Goal: Information Seeking & Learning: Learn about a topic

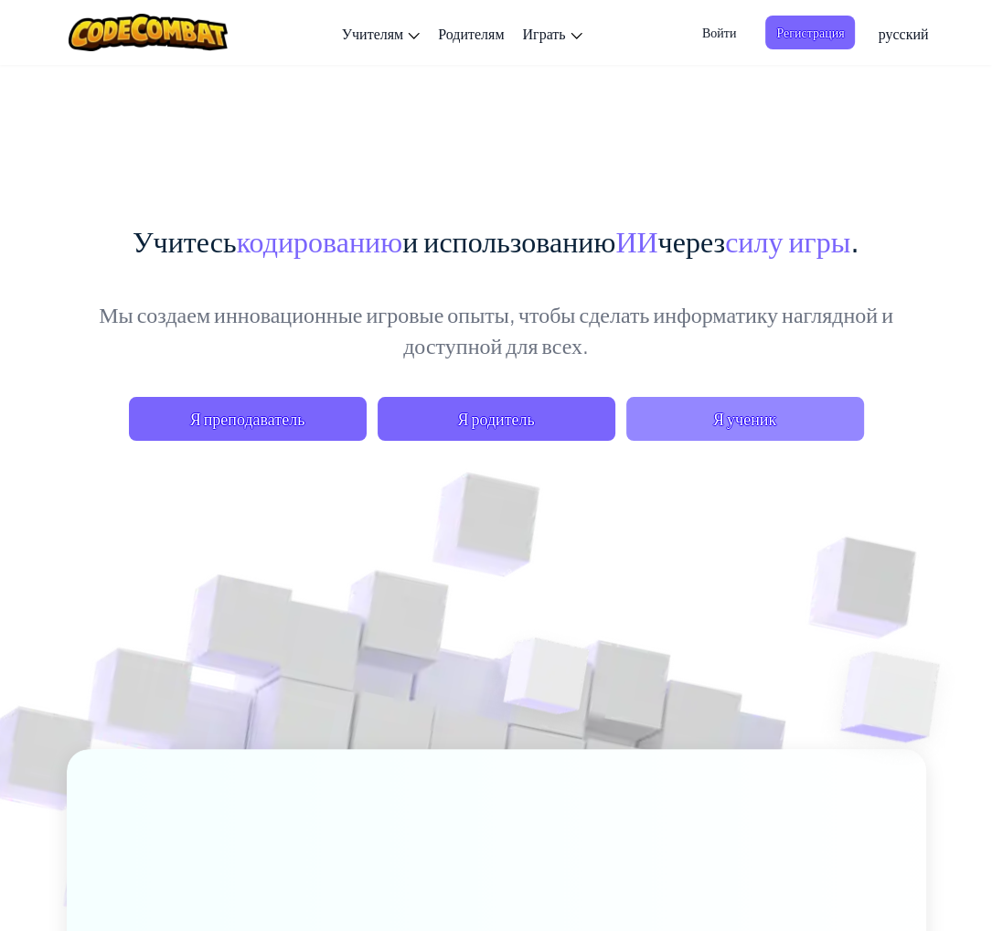
click at [702, 422] on span "Я ученик" at bounding box center [746, 419] width 238 height 44
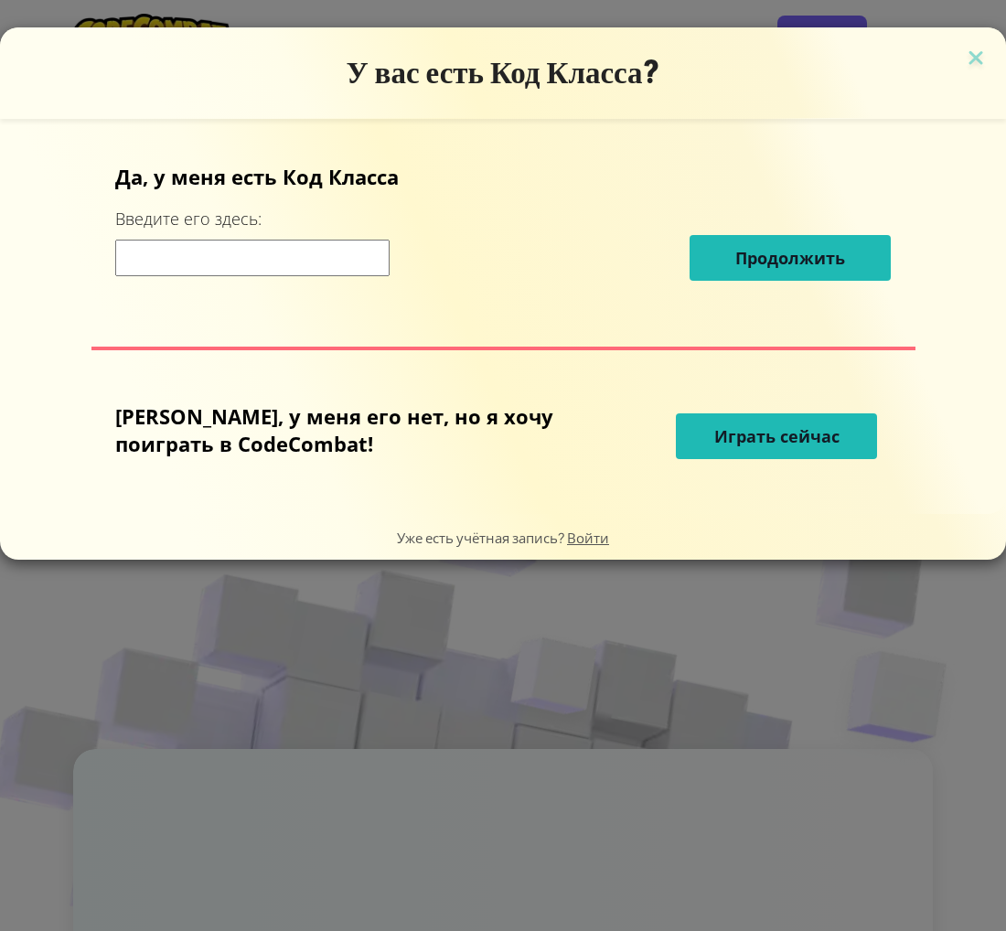
click at [776, 436] on font "Играть сейчас" at bounding box center [776, 436] width 125 height 22
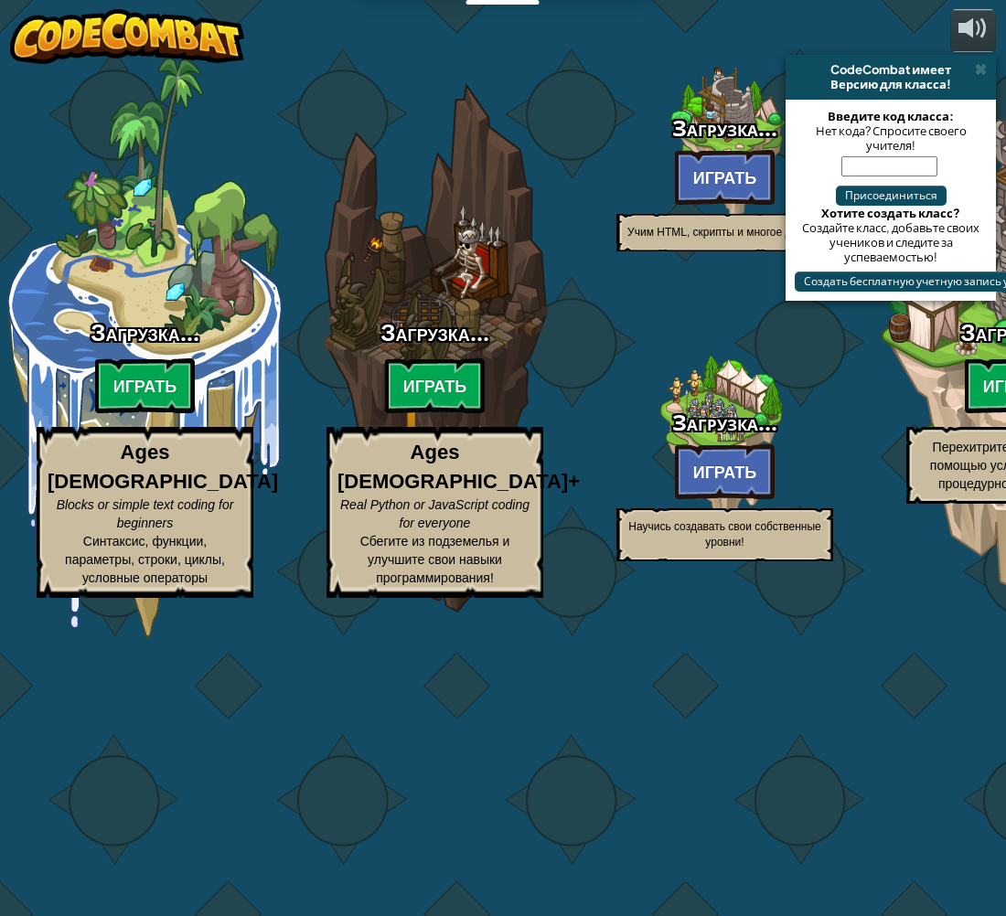
select select "ru"
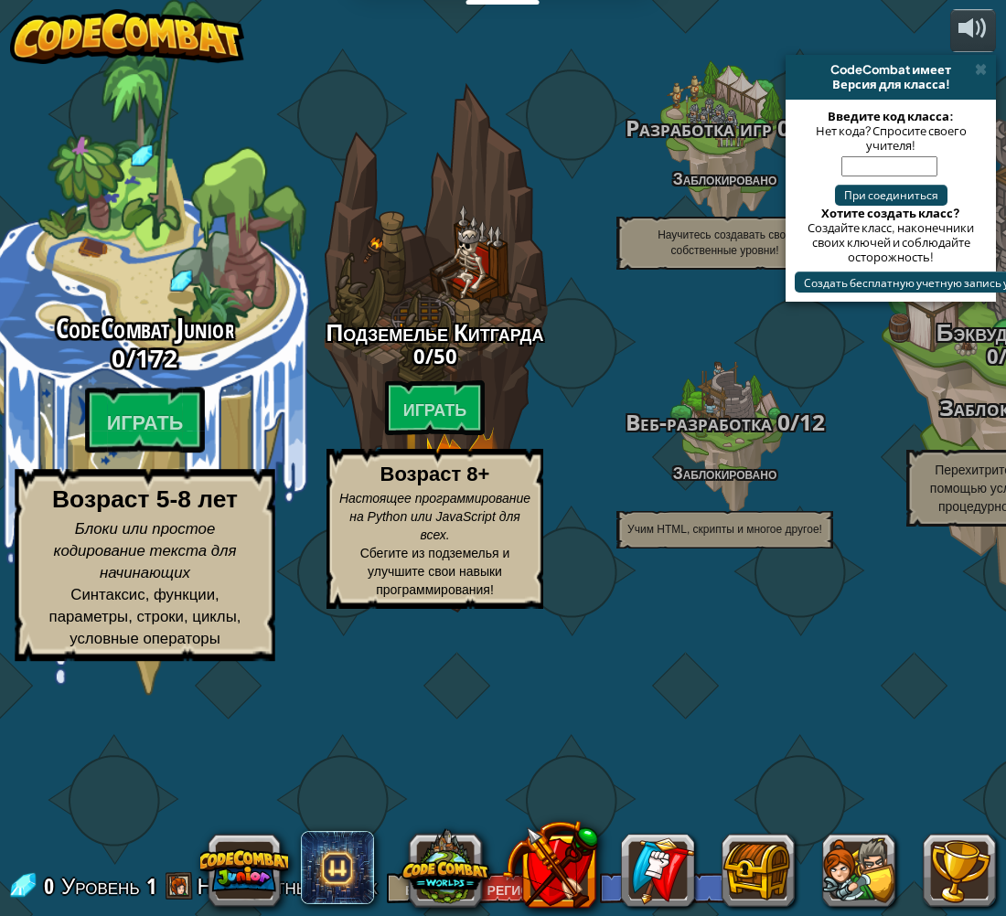
click at [152, 374] on font "172" at bounding box center [156, 357] width 43 height 33
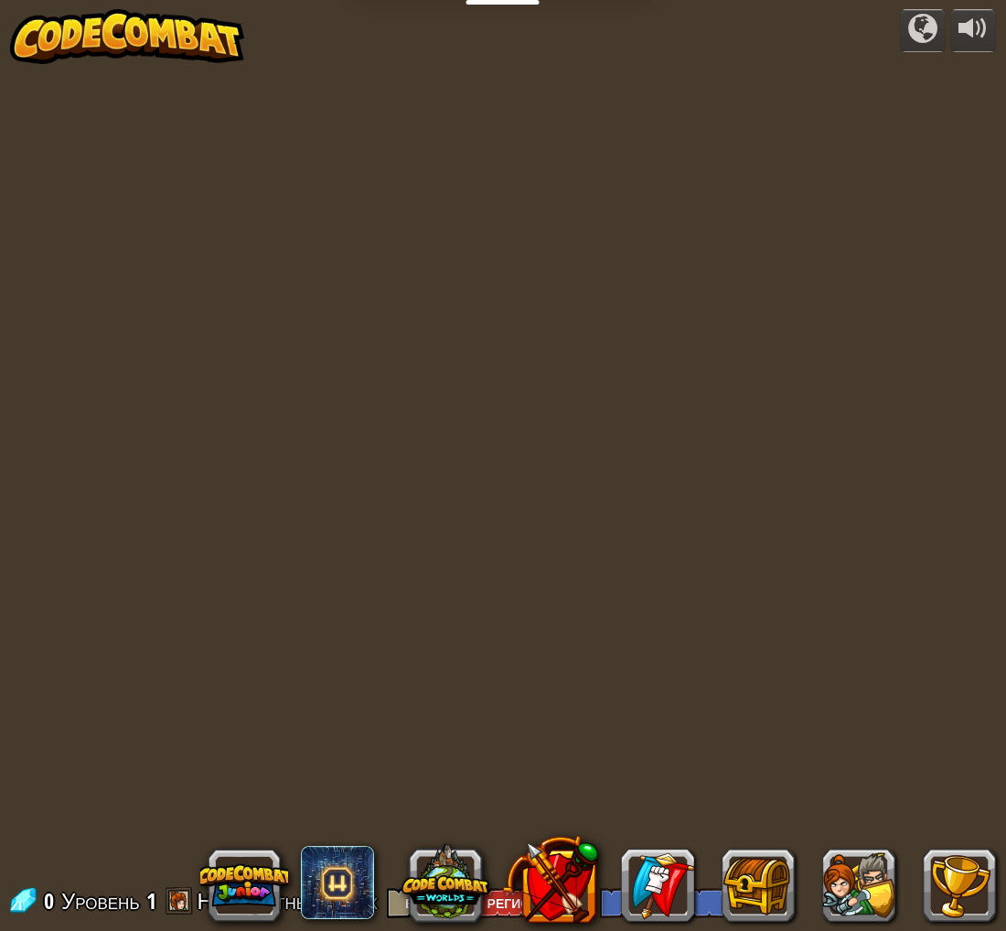
select select "ru"
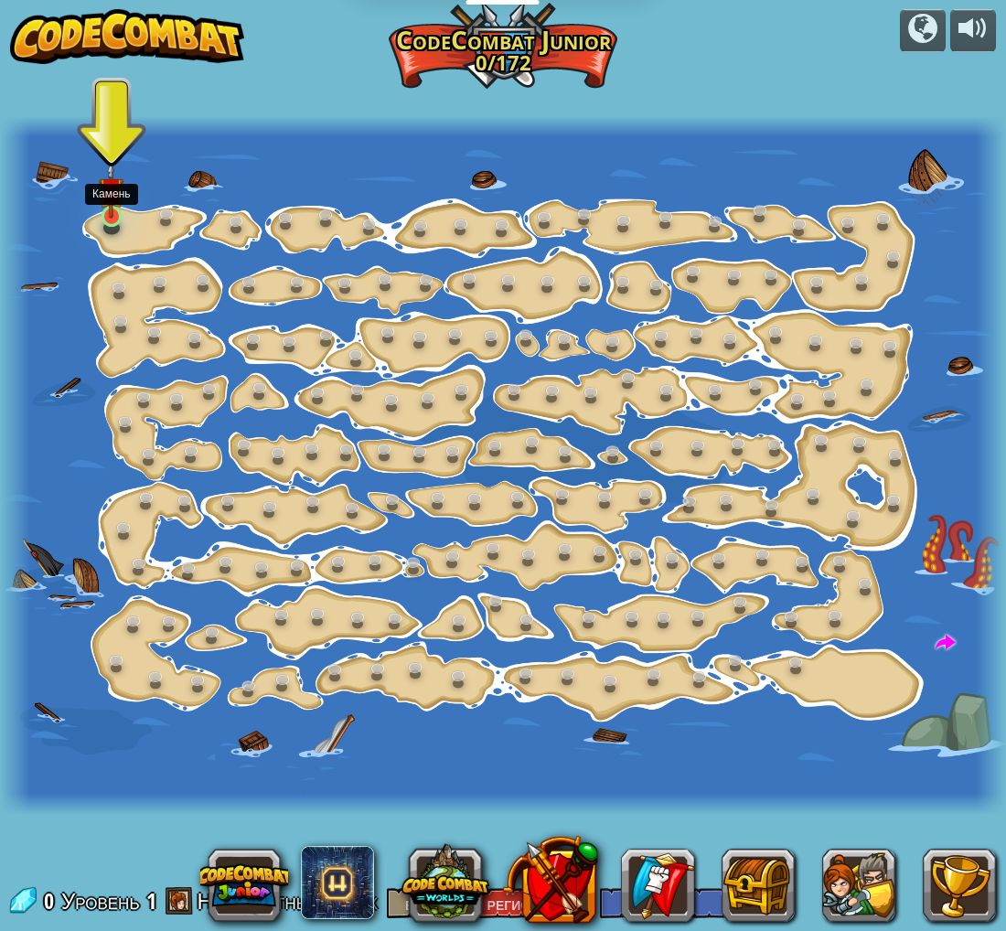
click at [110, 213] on img at bounding box center [111, 189] width 25 height 57
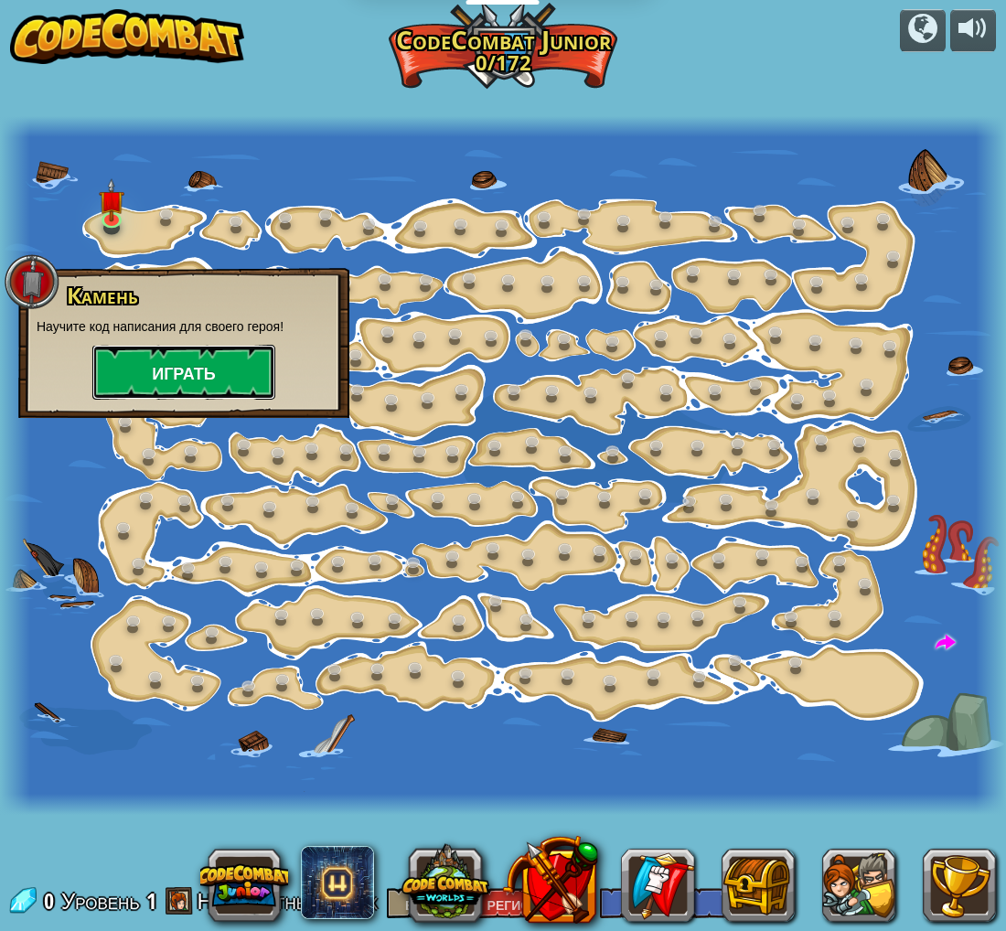
click at [198, 374] on font "Играть" at bounding box center [184, 374] width 64 height 23
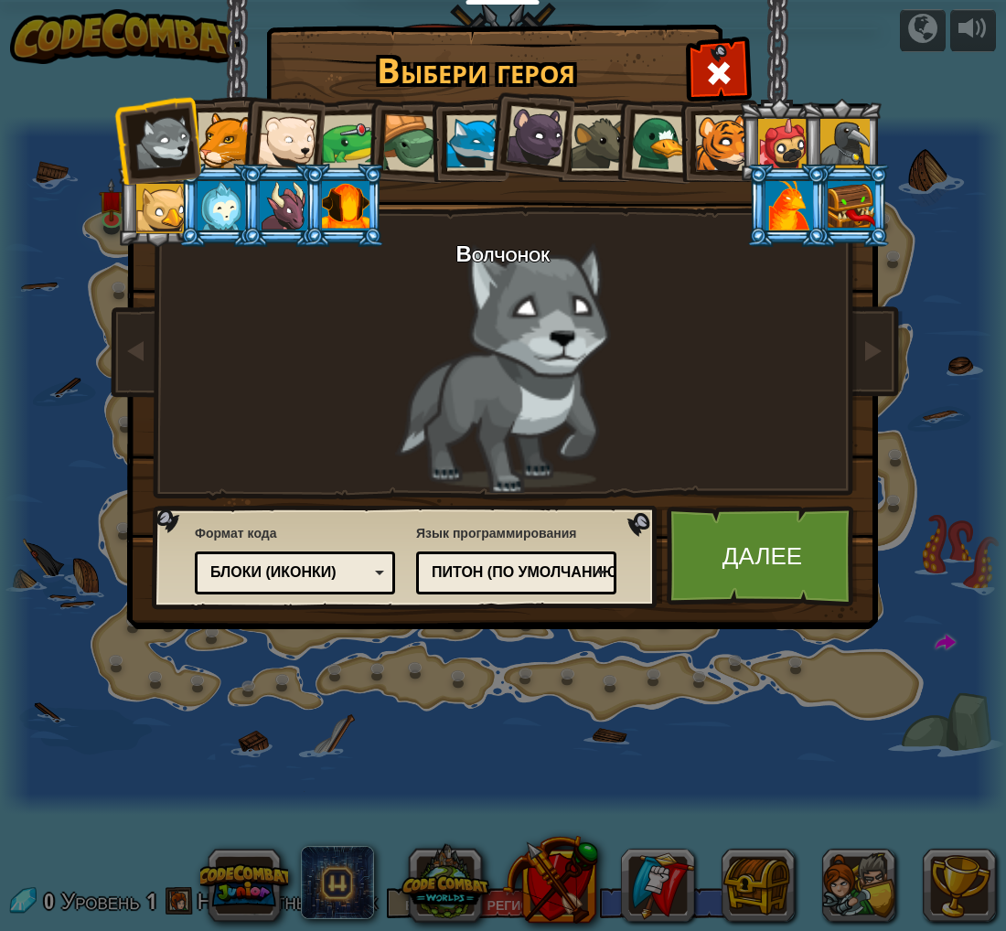
click at [593, 575] on font "Питон (По умолчанию)" at bounding box center [527, 572] width 191 height 16
click at [565, 531] on font "Язык программирования" at bounding box center [496, 533] width 160 height 15
click at [357, 585] on div "Блоки (иконки)" at bounding box center [295, 573] width 177 height 28
click at [397, 499] on img at bounding box center [507, 301] width 792 height 655
click at [812, 554] on link "Далее" at bounding box center [762, 556] width 191 height 101
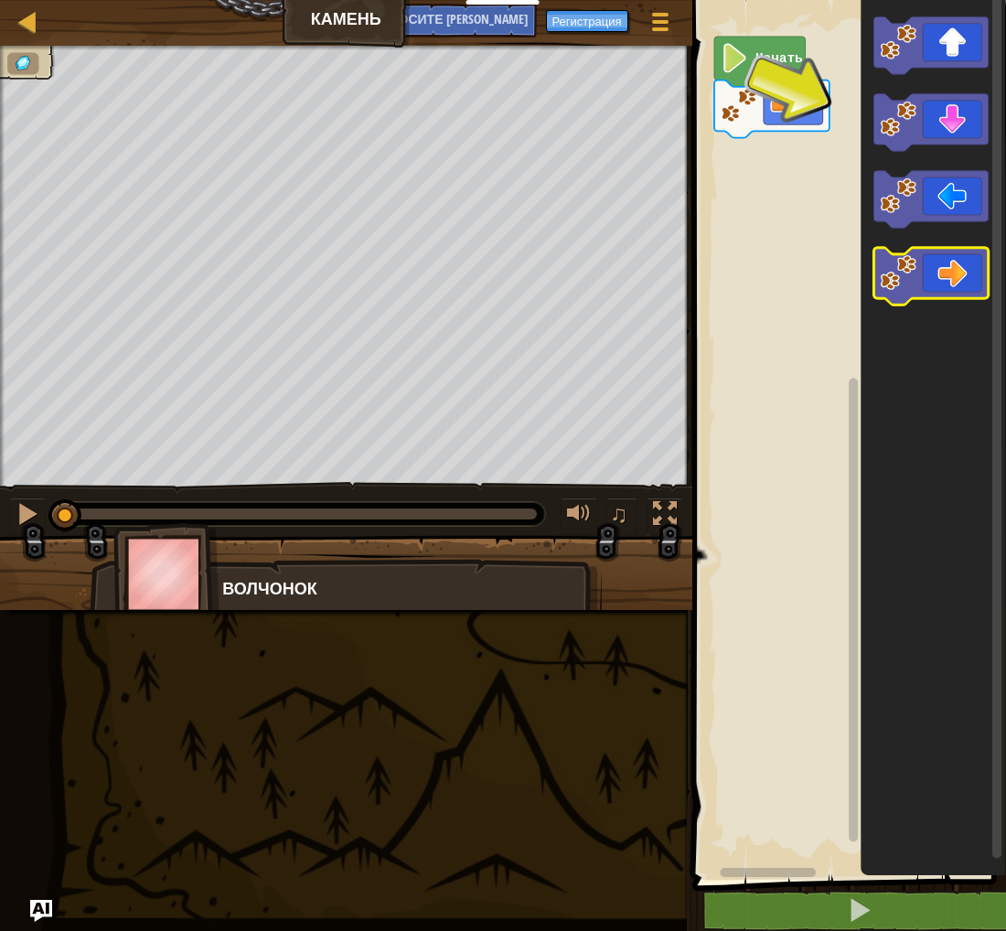
click at [940, 276] on icon "Рабочая область Блочно" at bounding box center [930, 278] width 115 height 58
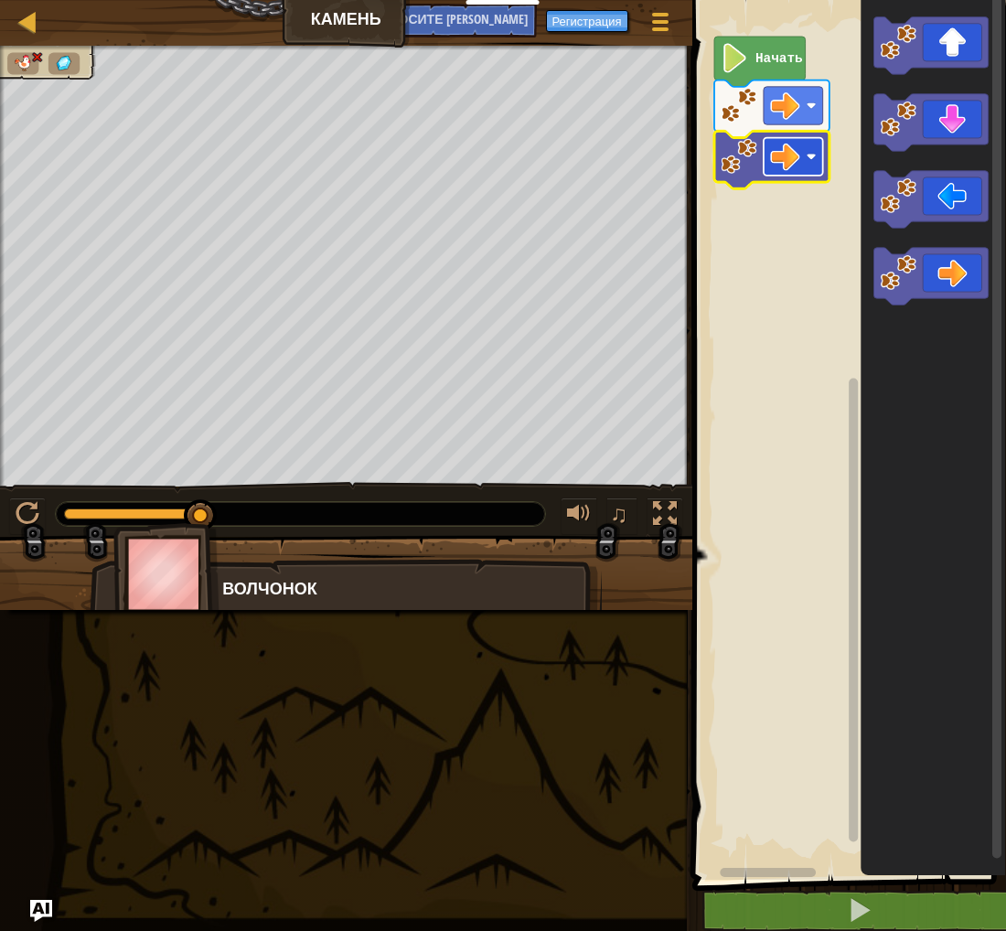
click at [793, 157] on image "Рабочая область Блочно" at bounding box center [784, 156] width 29 height 29
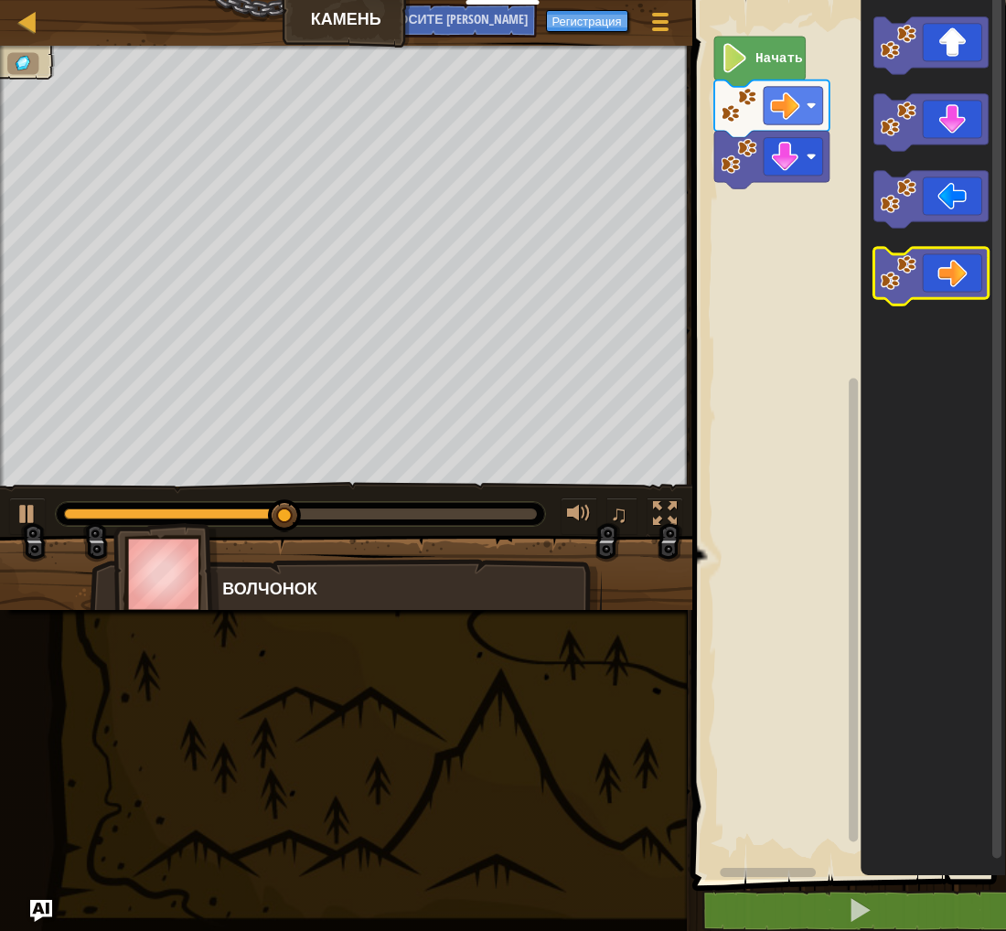
click at [935, 289] on icon "Рабочая область Блочно" at bounding box center [930, 278] width 115 height 58
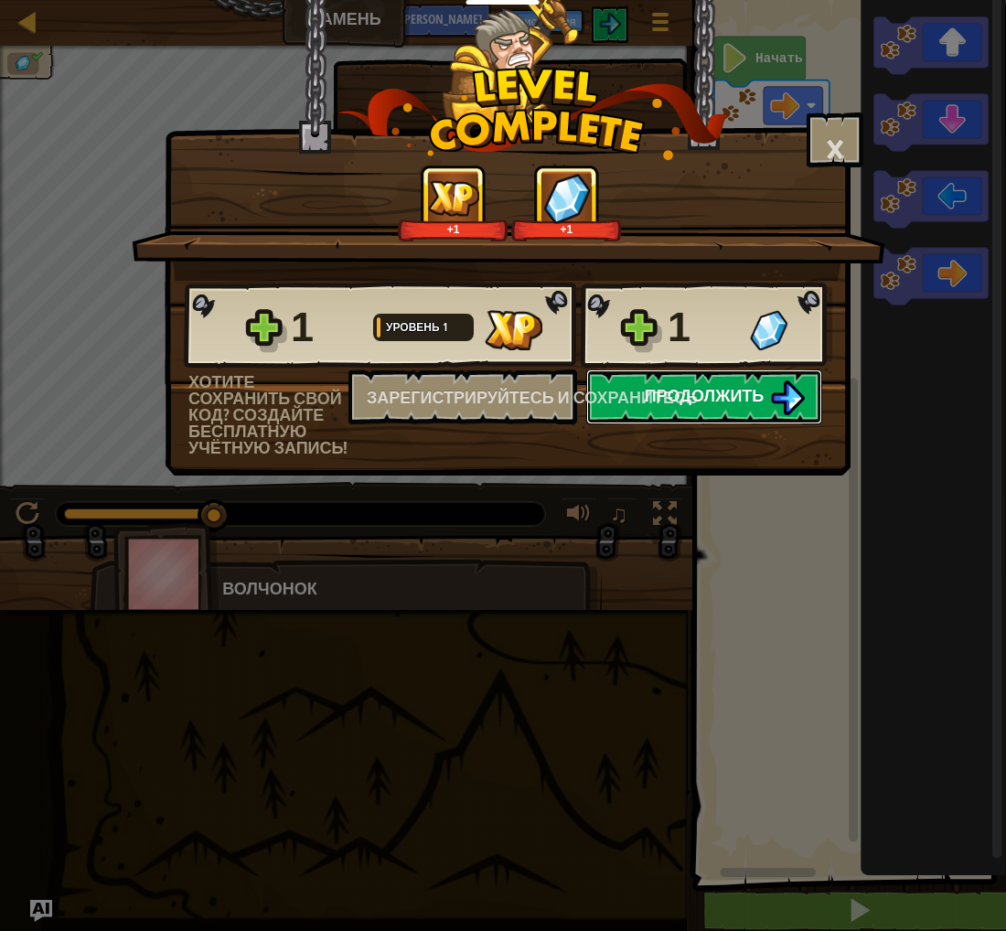
click at [777, 402] on img at bounding box center [787, 397] width 35 height 35
